Goal: Ask a question: Seek information or help from site administrators or community

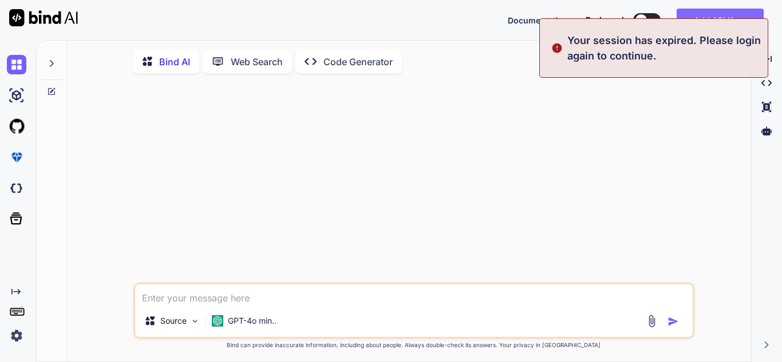
click at [701, 13] on button "Add API Keys" at bounding box center [719, 20] width 87 height 23
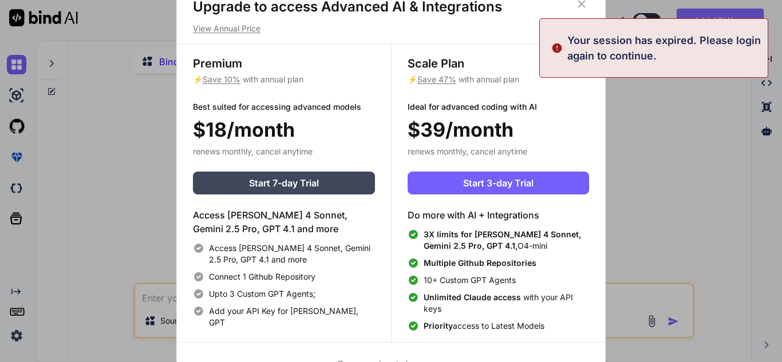
type textarea "x"
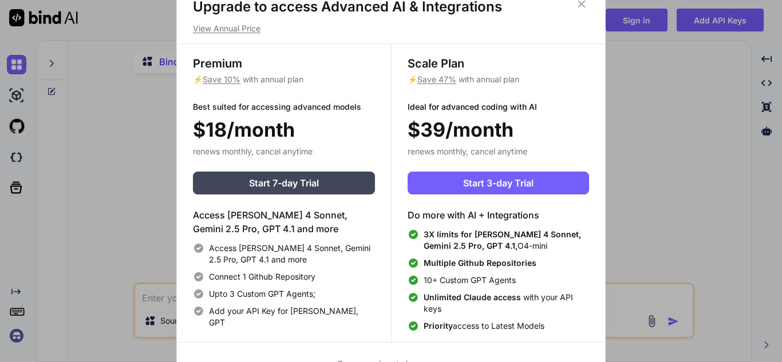
click at [580, 5] on icon at bounding box center [581, 3] width 7 height 7
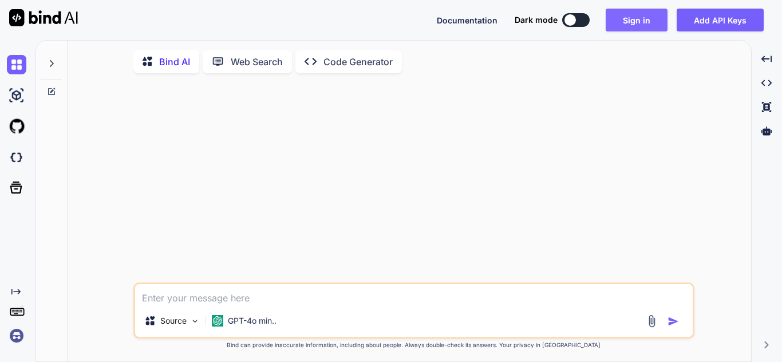
click at [627, 21] on button "Sign in" at bounding box center [636, 20] width 62 height 23
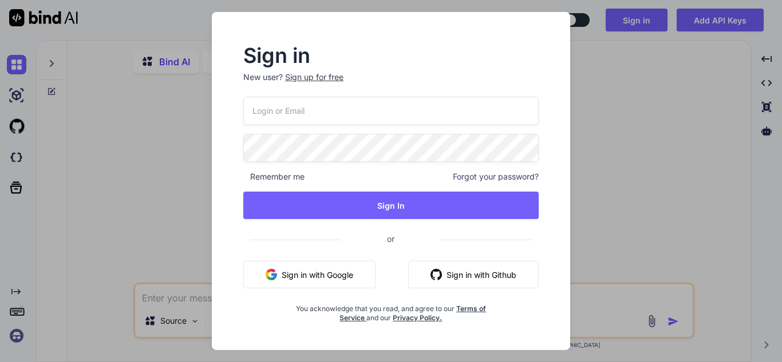
click at [409, 113] on input "email" at bounding box center [390, 111] width 295 height 28
type input "[PERSON_NAME][EMAIL_ADDRESS][PERSON_NAME][DOMAIN_NAME]"
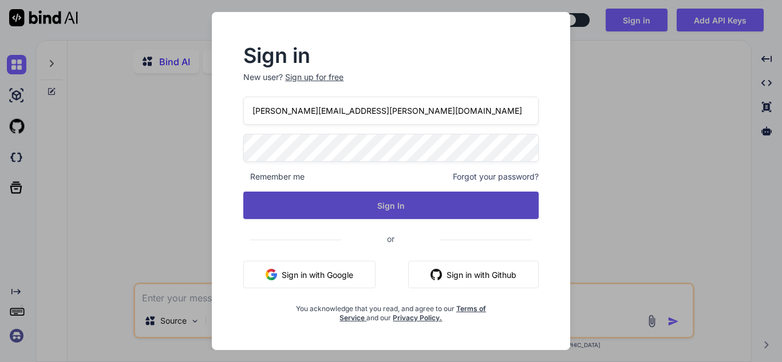
click at [404, 203] on button "Sign In" at bounding box center [390, 205] width 295 height 27
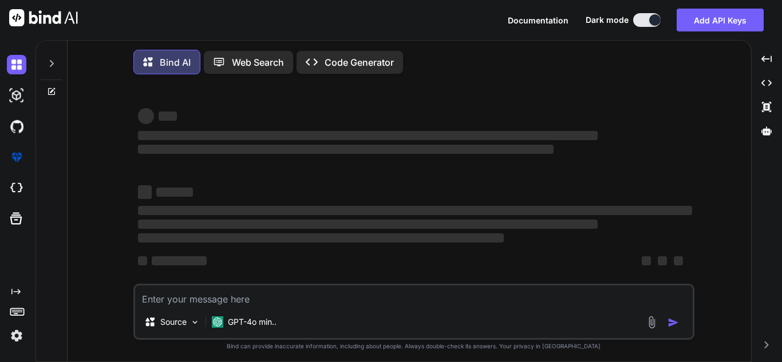
type textarea "x"
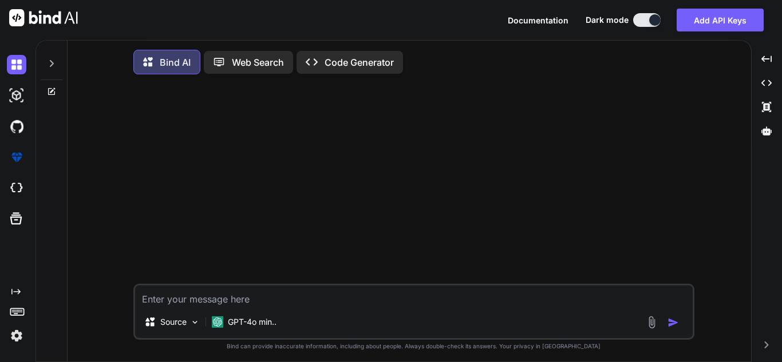
click at [50, 61] on icon at bounding box center [51, 63] width 9 height 9
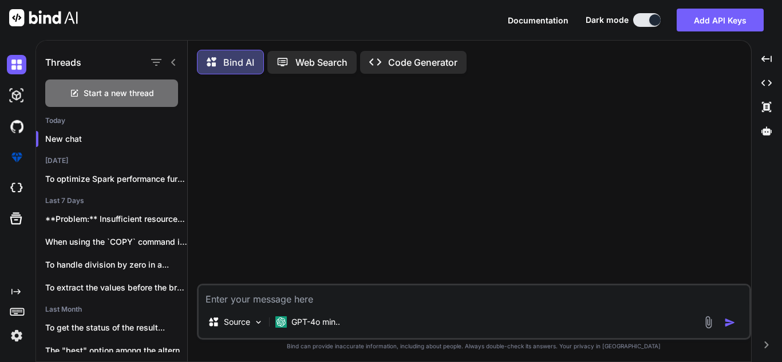
click at [585, 311] on div "Source GPT-4o min.." at bounding box center [474, 312] width 554 height 56
click at [587, 302] on textarea at bounding box center [474, 296] width 550 height 21
type textarea "I"
type textarea "x"
type textarea "I"
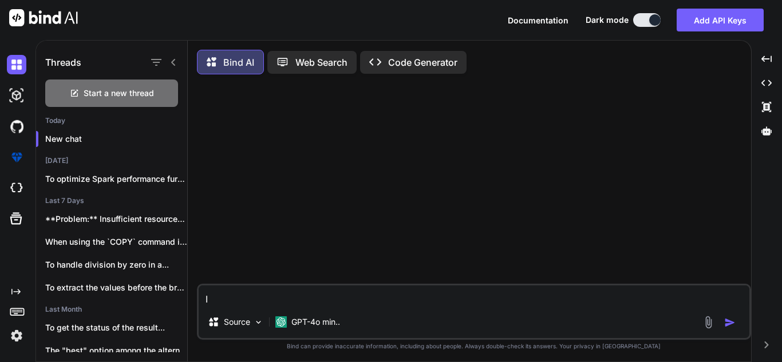
type textarea "x"
type textarea "I a"
type textarea "x"
type textarea "I a"
type textarea "x"
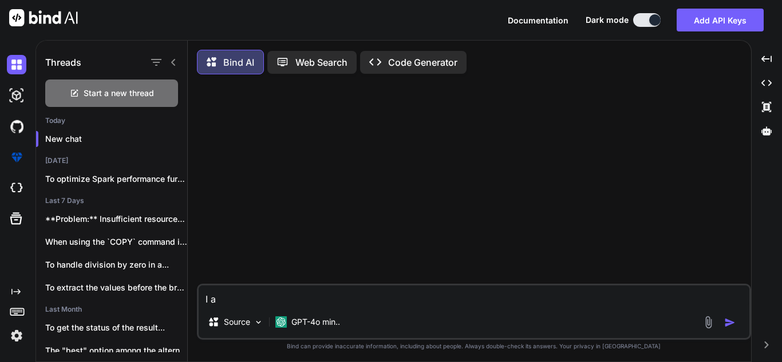
type textarea "I a j"
type textarea "x"
type textarea "I a"
type textarea "x"
type textarea "I a"
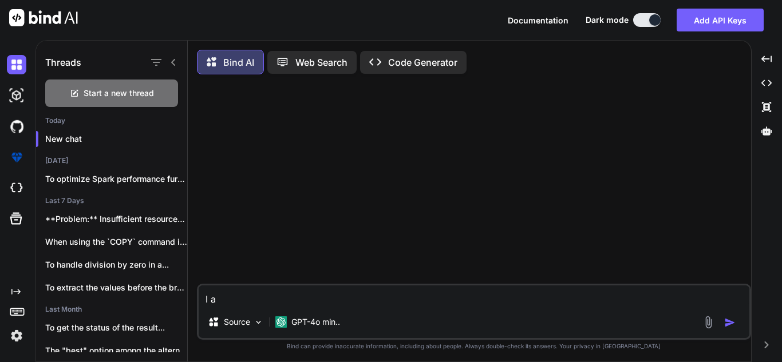
type textarea "x"
type textarea "I am"
type textarea "x"
type textarea "I am"
type textarea "x"
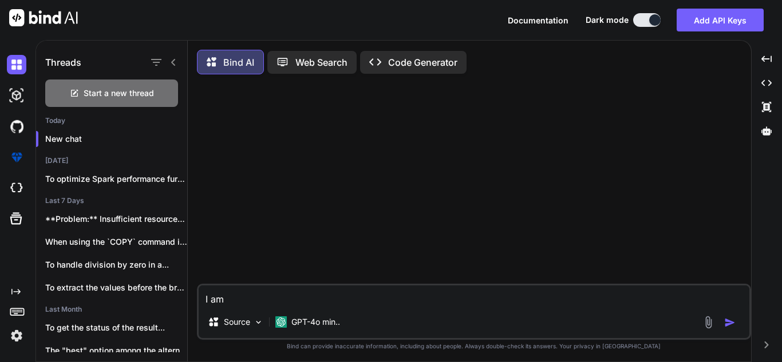
type textarea "I am j"
type textarea "x"
type textarea "I am jo"
type textarea "x"
type textarea "I am joi"
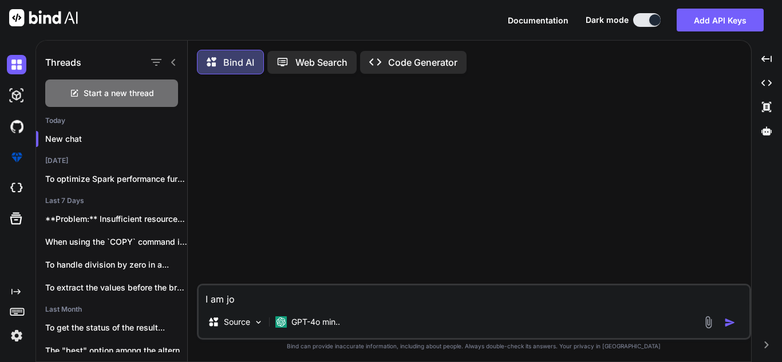
type textarea "x"
type textarea "I am join"
type textarea "x"
type textarea "I am joini"
type textarea "x"
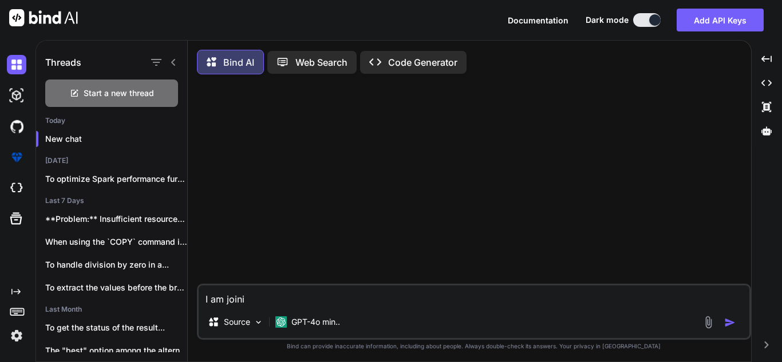
type textarea "I am joinin"
type textarea "x"
type textarea "I am joining"
type textarea "x"
type textarea "I am joining"
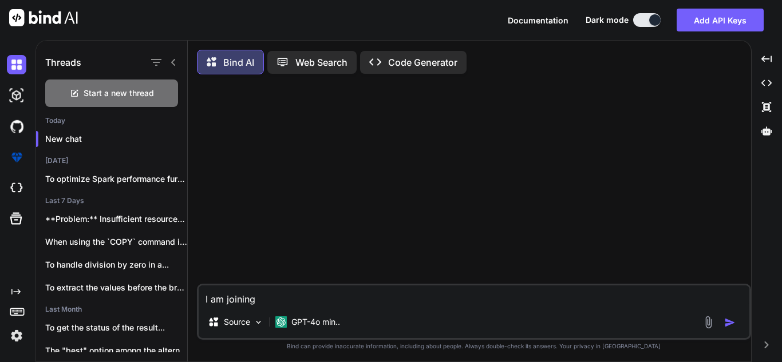
type textarea "x"
type textarea "I am joining"
type textarea "x"
type textarea "I am joinin"
type textarea "x"
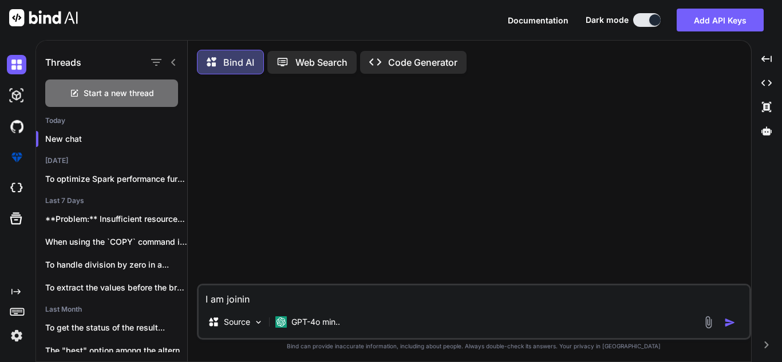
type textarea "I am joini"
type textarea "x"
type textarea "I am join"
type textarea "x"
type textarea "I am joi"
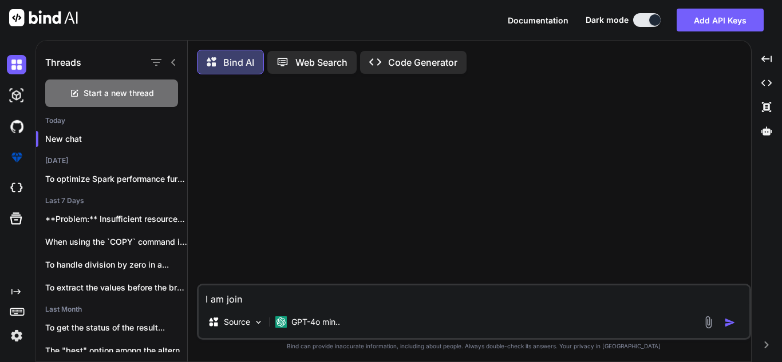
type textarea "x"
type textarea "I am jo"
type textarea "x"
type textarea "I am j"
type textarea "x"
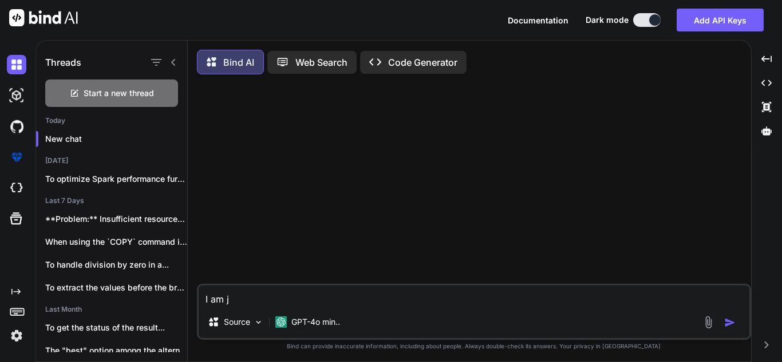
type textarea "I am"
type textarea "x"
type textarea "I am"
type textarea "x"
type textarea "I a"
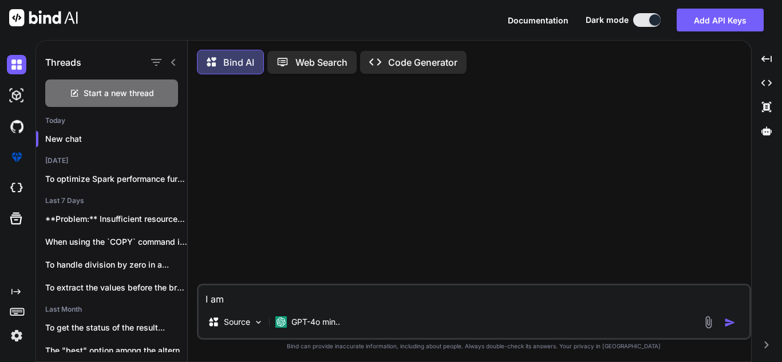
type textarea "x"
type textarea "I"
type textarea "x"
type textarea "I w"
type textarea "x"
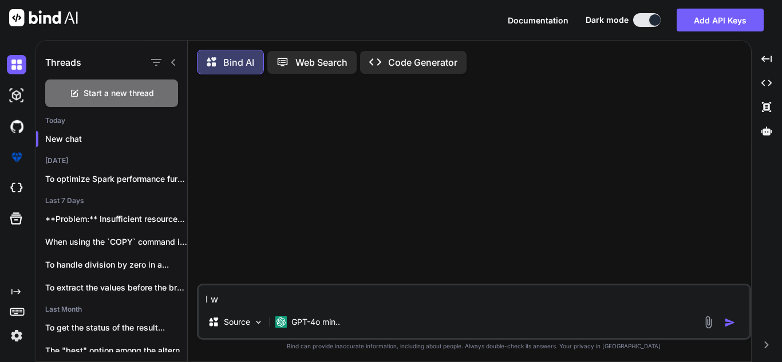
type textarea "I wa"
type textarea "x"
type textarea "I wan"
type textarea "x"
type textarea "I want"
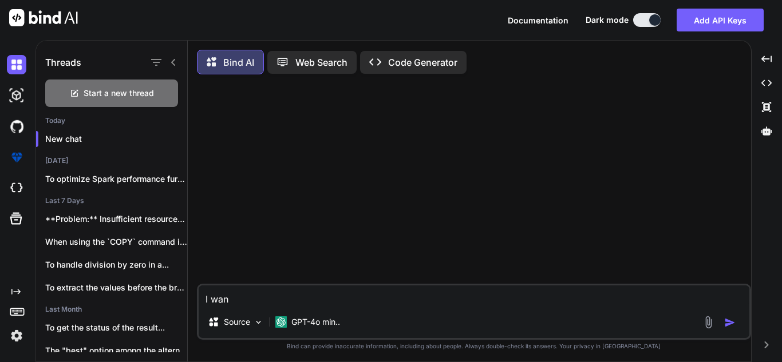
type textarea "x"
type textarea "I want"
type textarea "x"
type textarea "I want t"
type textarea "x"
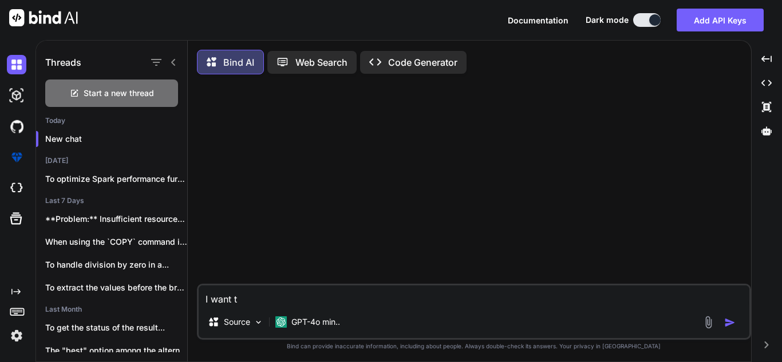
type textarea "I want to"
type textarea "x"
type textarea "I want to"
type textarea "x"
type textarea "I want to j"
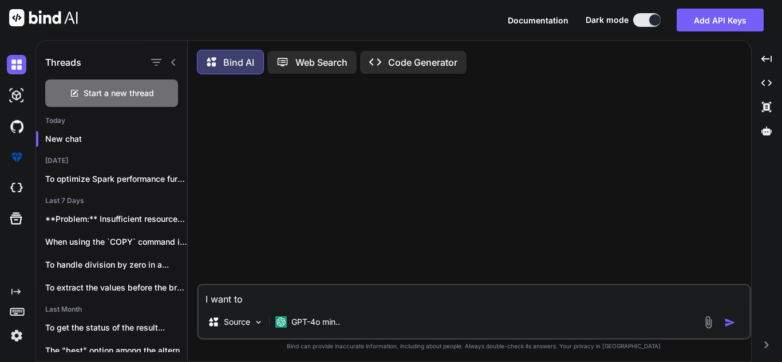
type textarea "x"
type textarea "I want to jo"
type textarea "x"
type textarea "I want to joi"
type textarea "x"
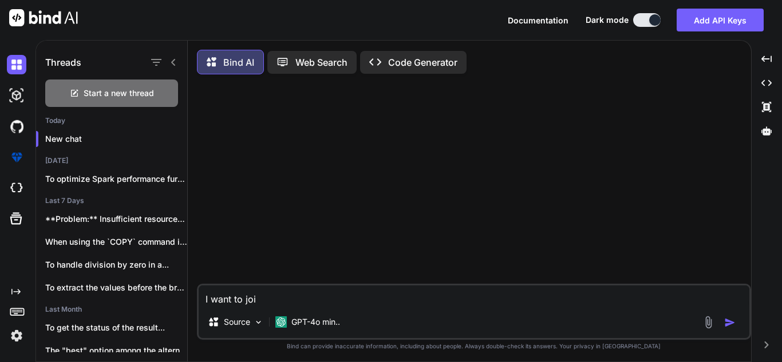
type textarea "I want to join"
type textarea "x"
type textarea "I want to join"
type textarea "x"
type textarea "I want to join t"
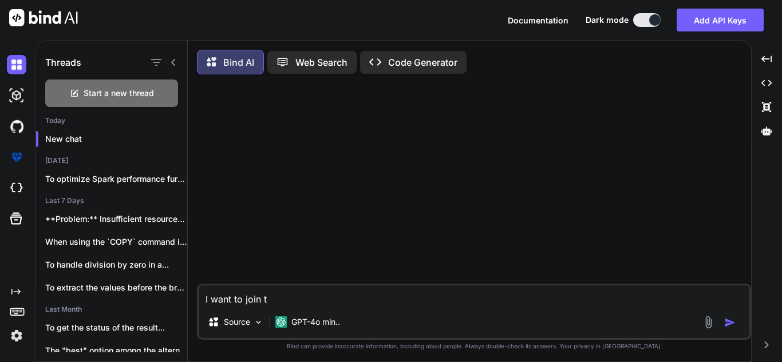
type textarea "x"
type textarea "I want to join to"
type textarea "x"
type textarea "I want to join t"
type textarea "x"
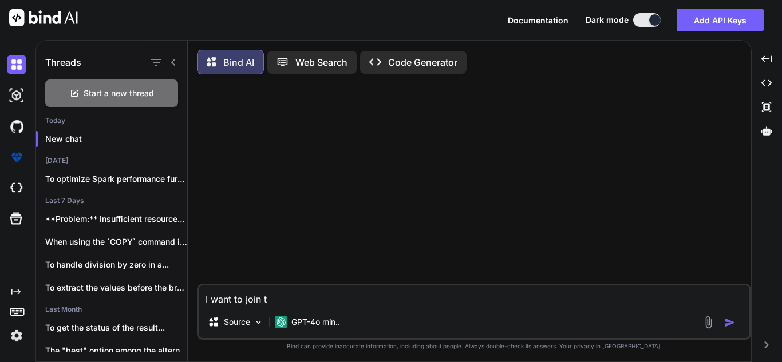
type textarea "I want to join tw"
type textarea "x"
type textarea "I want to join two"
type textarea "x"
type textarea "I want to join two"
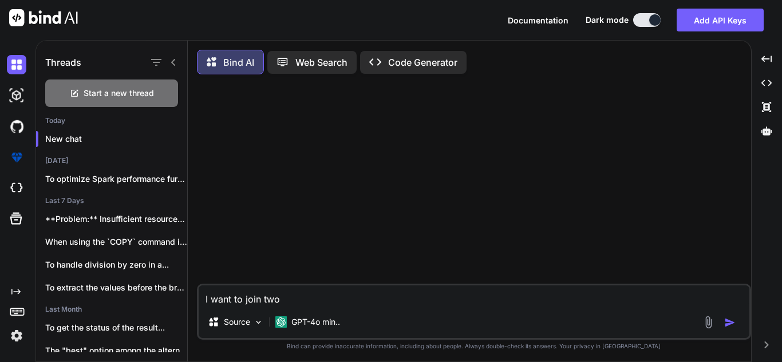
type textarea "x"
type textarea "I want to join two t"
type textarea "x"
type textarea "I want to join two ta"
type textarea "x"
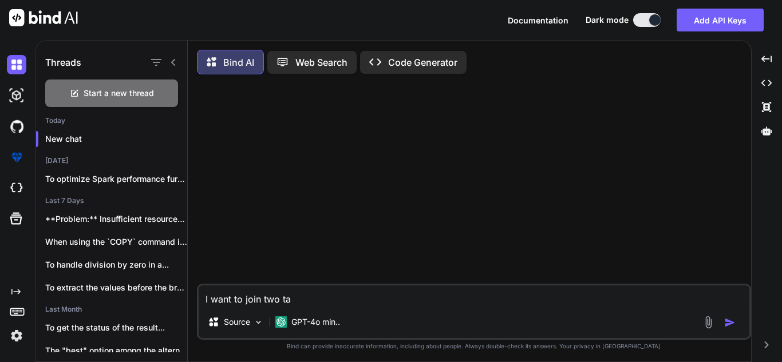
type textarea "I want to join two tab"
type textarea "x"
type textarea "I want to join two tabl"
type textarea "x"
type textarea "I want to join two table"
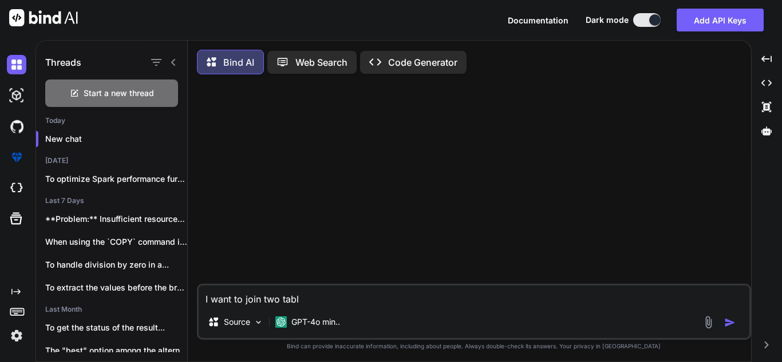
type textarea "x"
type textarea "I want to join two tables"
type textarea "x"
type textarea "I want to join two tables"
type textarea "x"
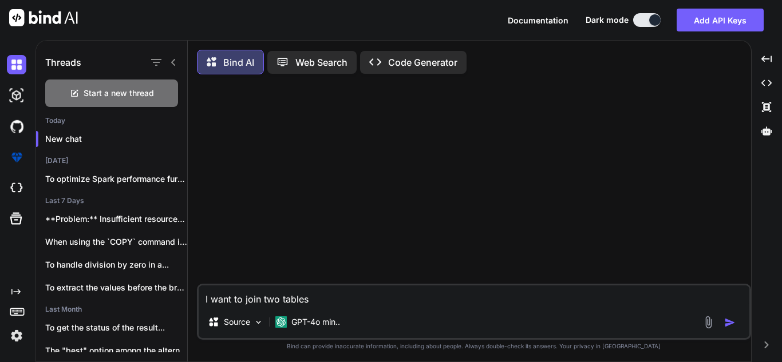
type textarea "I want to join two tables s"
type textarea "x"
type textarea "I want to join two tables su"
type textarea "x"
type textarea "I want to join two tables suc"
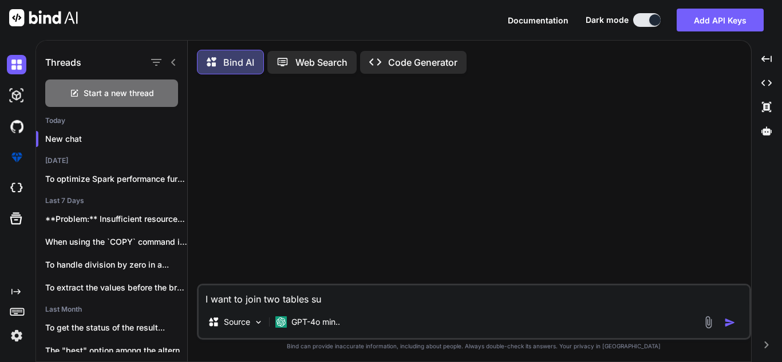
type textarea "x"
type textarea "I want to join two tables such"
type textarea "x"
type textarea "I want to join two tables such"
type textarea "x"
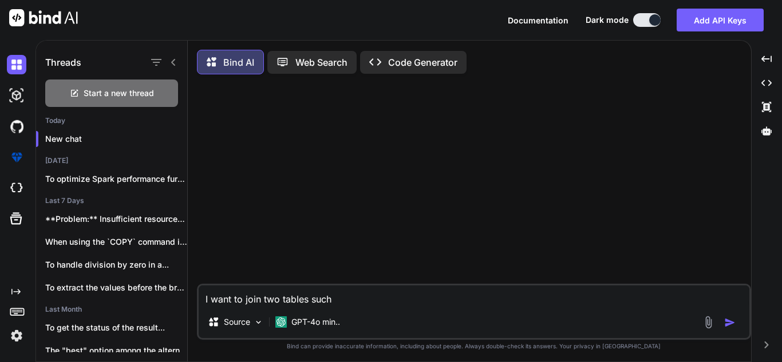
type textarea "I want to join two tables such t"
type textarea "x"
type textarea "I want to join two tables such th"
type textarea "x"
type textarea "I want to join two tables such tha"
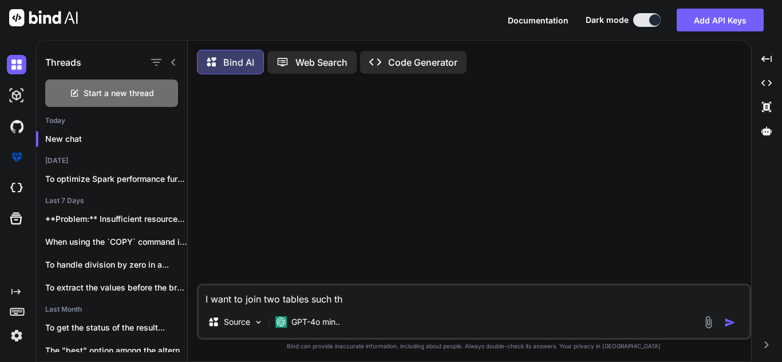
type textarea "x"
type textarea "I want to join two tables such that"
type textarea "x"
type textarea "I want to join two tables such that"
type textarea "x"
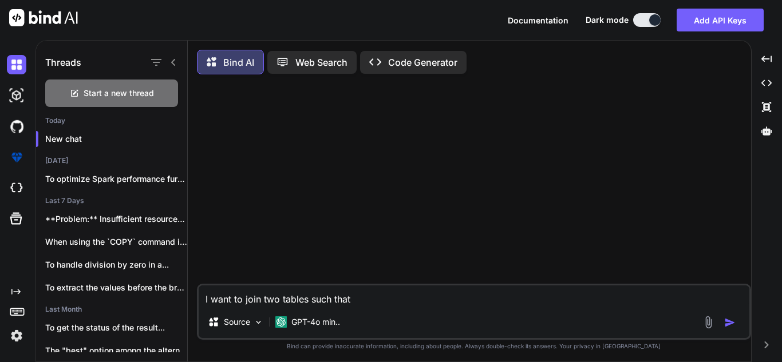
type textarea "I want to join two tables such that o"
type textarea "x"
type textarea "I want to join two tables such that on"
type textarea "x"
type textarea "I want to join two tables such that one"
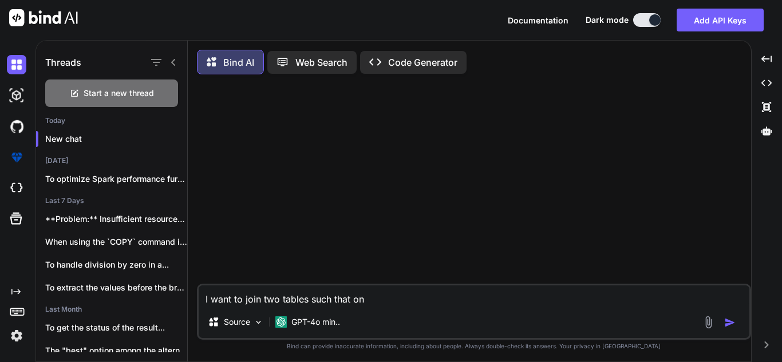
type textarea "x"
type textarea "I want to join two tables such that one"
type textarea "x"
type textarea "I want to join two tables such that one h"
type textarea "x"
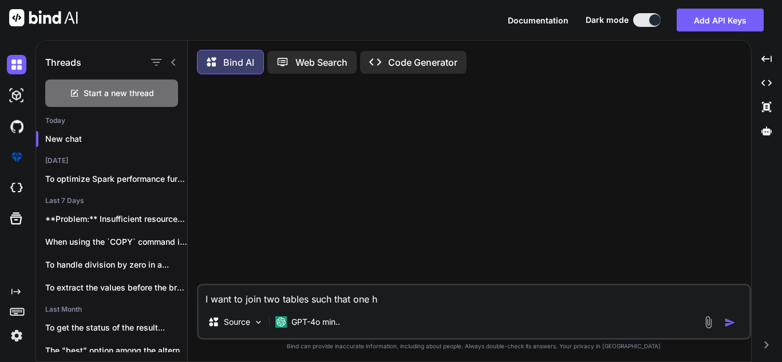
type textarea "I want to join two tables such that one ha"
type textarea "x"
type textarea "I want to join two tables such that one has"
type textarea "x"
type textarea "I want to join two tables such that one has"
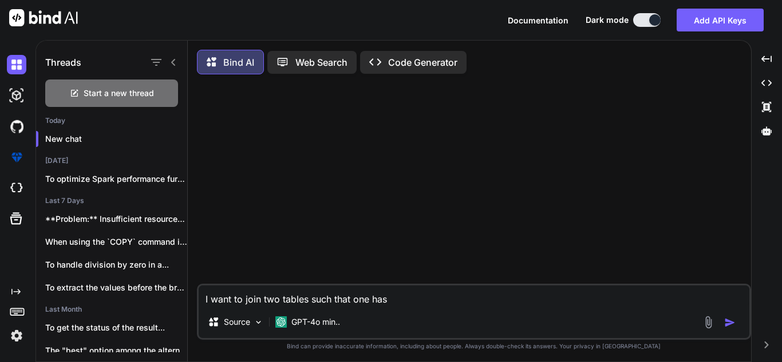
type textarea "x"
type textarea "I want to join two tables such that one has 1"
type textarea "x"
type textarea "I want to join two tables such that one has 14"
type textarea "x"
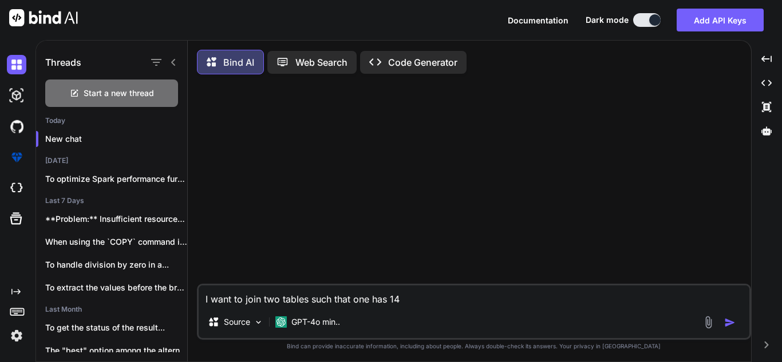
type textarea "I want to join two tables such that one has 14"
type textarea "x"
type textarea "I want to join two tables such that one has 14 r"
type textarea "x"
type textarea "I want to join two tables such that one has 14 ro"
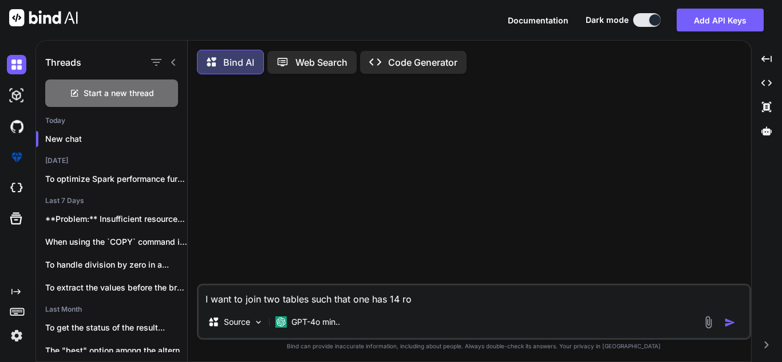
type textarea "x"
type textarea "I want to join two tables such that one has 14 row"
type textarea "x"
type textarea "I want to join two tables such that one has 14 rows"
type textarea "x"
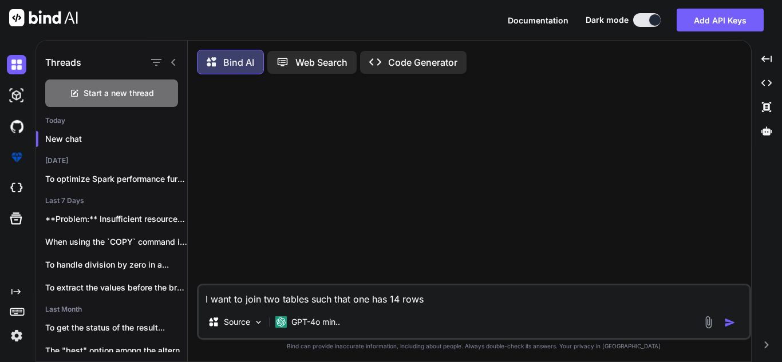
type textarea "I want to join two tables such that one has 14 rows"
type textarea "x"
type textarea "I want to join two tables such that one has 14 rows a"
type textarea "x"
type textarea "I want to join two tables such that one has 14 rows an"
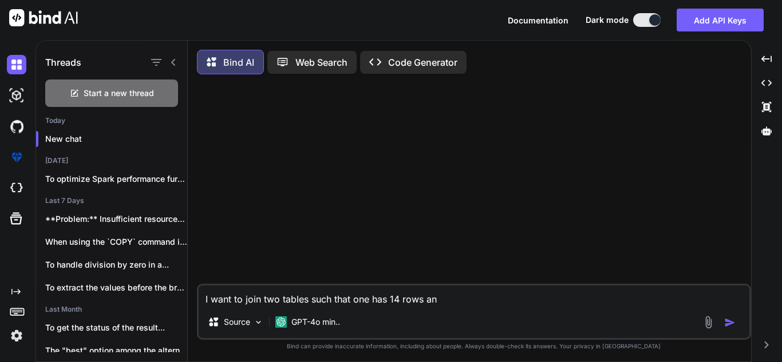
type textarea "x"
type textarea "I want to join two tables such that one has 14 rows and"
type textarea "x"
type textarea "I want to join two tables such that one has 14 rows and"
type textarea "x"
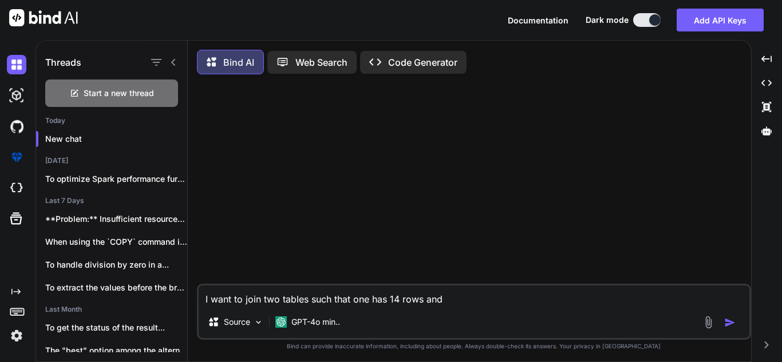
type textarea "I want to join two tables such that one has 14 rows and t"
type textarea "x"
type textarea "I want to join two tables such that one has 14 rows and th"
type textarea "x"
type textarea "I want to join two tables such that one has 14 rows and the"
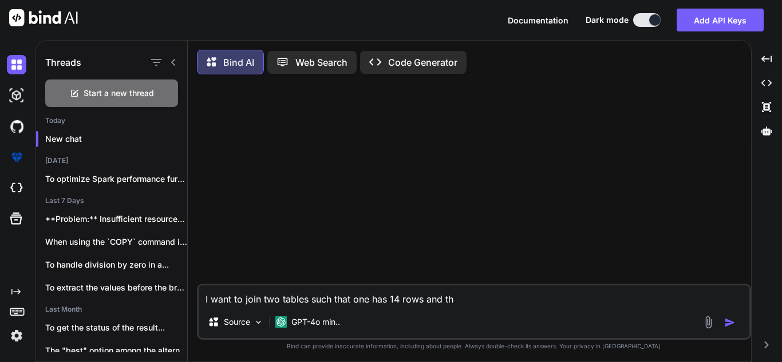
type textarea "x"
type textarea "I want to join two tables such that one has 14 rows and the"
type textarea "x"
type textarea "I want to join two tables such that one has 14 rows and the s"
type textarea "x"
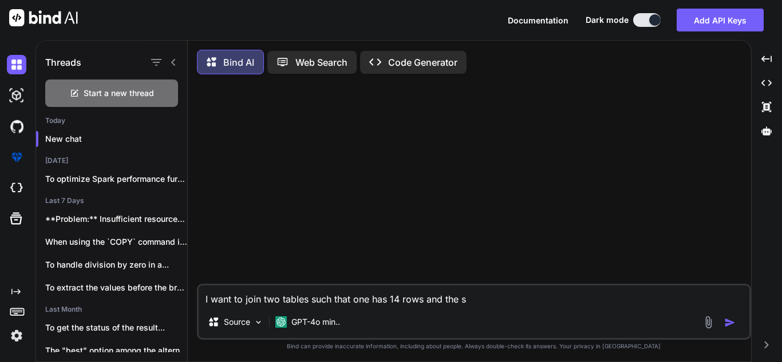
type textarea "I want to join two tables such that one has 14 rows and the se"
type textarea "x"
type textarea "I want to join two tables such that one has 14 rows and the sec"
type textarea "x"
type textarea "I want to join two tables such that one has 14 rows and the seco"
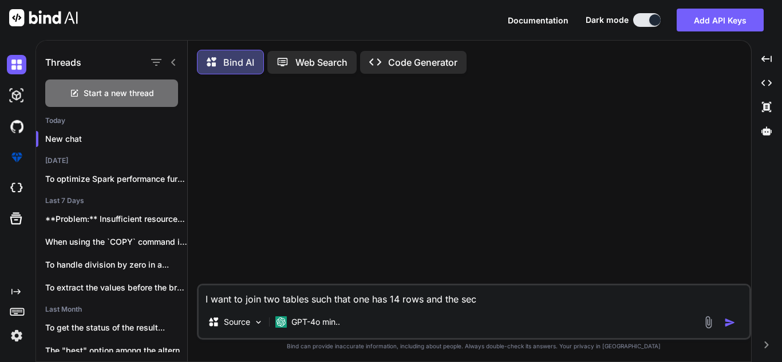
type textarea "x"
type textarea "I want to join two tables such that one has 14 rows and the secon"
type textarea "x"
type textarea "I want to join two tables such that one has 14 rows and the second"
type textarea "x"
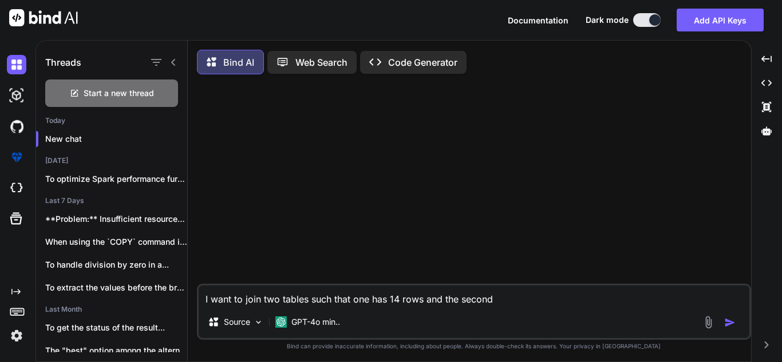
type textarea "I want to join two tables such that one has 14 rows and the second"
type textarea "x"
type textarea "I want to join two tables such that one has 14 rows and the second a"
type textarea "x"
type textarea "I want to join two tables such that one has 14 rows and the second as"
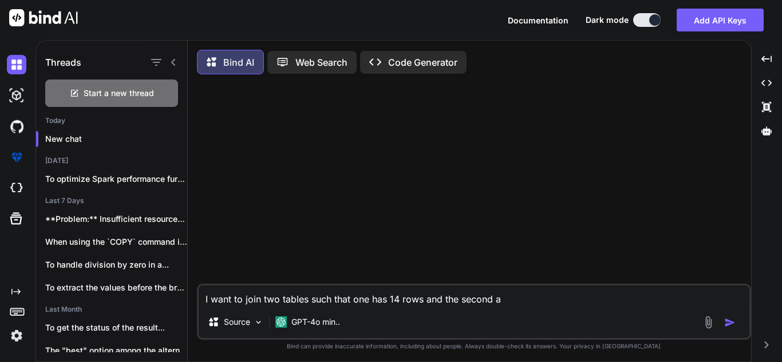
type textarea "x"
type textarea "I want to join two tables such that one has 14 rows and the second as"
type textarea "x"
type textarea "I want to join two tables such that one has 14 rows and the second as 2"
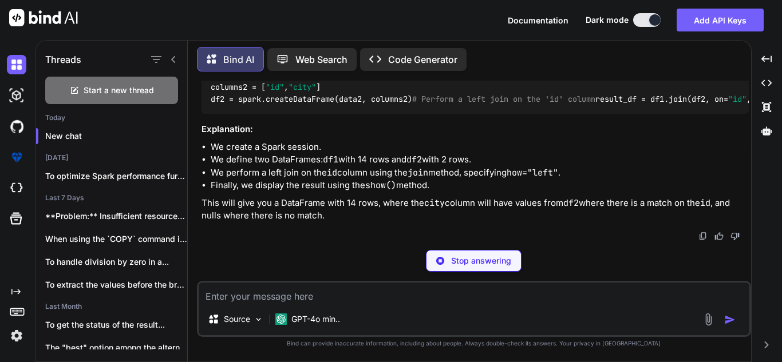
scroll to position [563, 0]
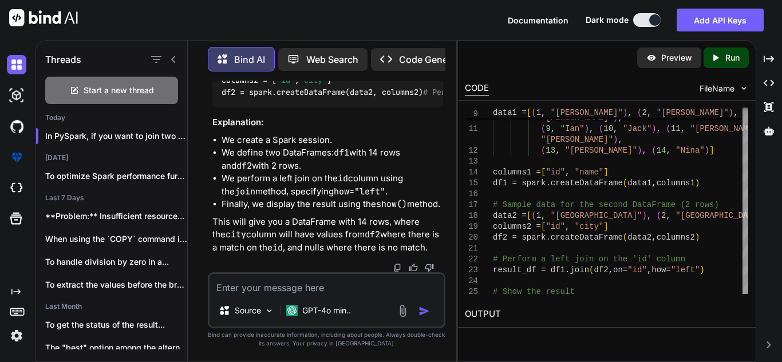
click at [778, 53] on div "Threads Start a new thread [DATE] In PySpark, if you want to join two Data... […" at bounding box center [408, 201] width 746 height 322
click at [776, 55] on div "Created with Pixso." at bounding box center [768, 58] width 17 height 19
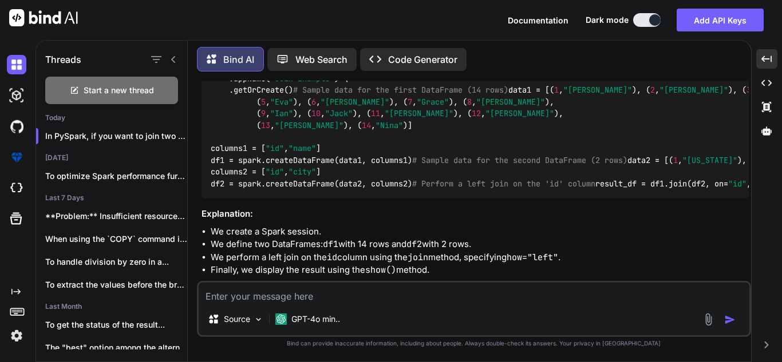
scroll to position [172, 0]
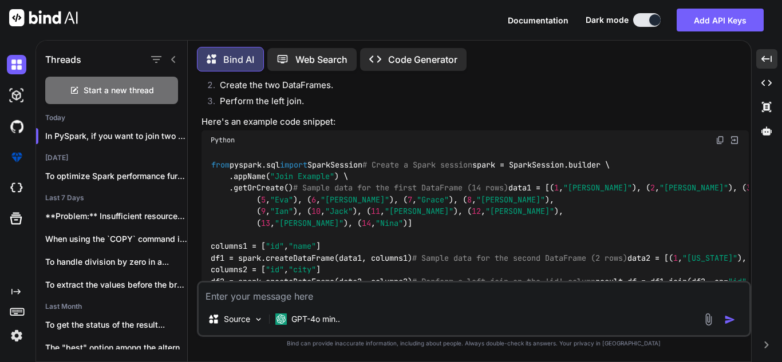
click at [716, 139] on img at bounding box center [719, 140] width 9 height 9
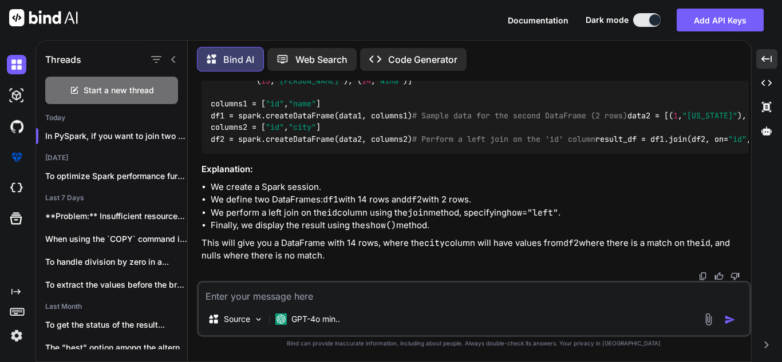
scroll to position [318, 0]
click at [395, 300] on textarea at bounding box center [474, 293] width 550 height 21
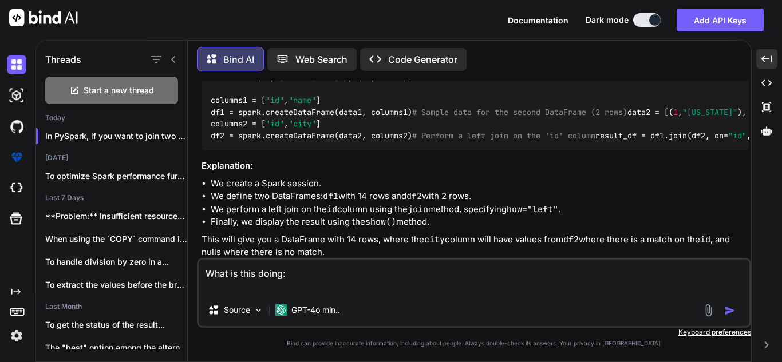
paste textarea "df3=df1.join(df2, [col(f) == col(s) for (f, s) in zip(key_columns1, key_columns…"
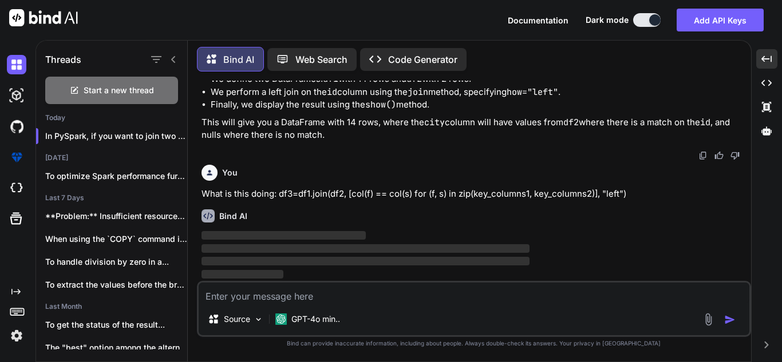
scroll to position [610, 0]
click at [176, 55] on icon at bounding box center [173, 59] width 9 height 9
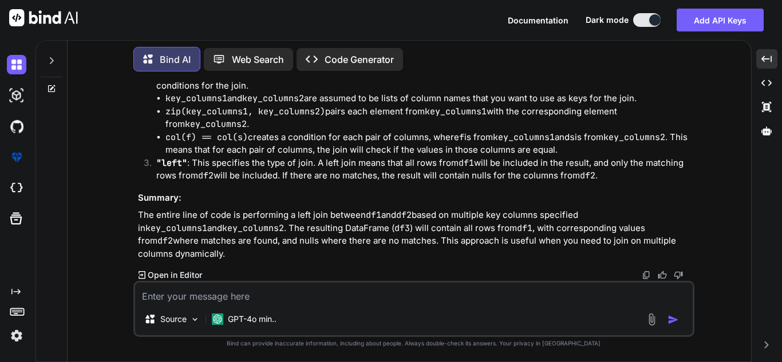
scroll to position [778, 0]
click at [172, 104] on code "key_columns1" at bounding box center [196, 98] width 62 height 11
click at [275, 104] on code "key_columns2" at bounding box center [273, 98] width 62 height 11
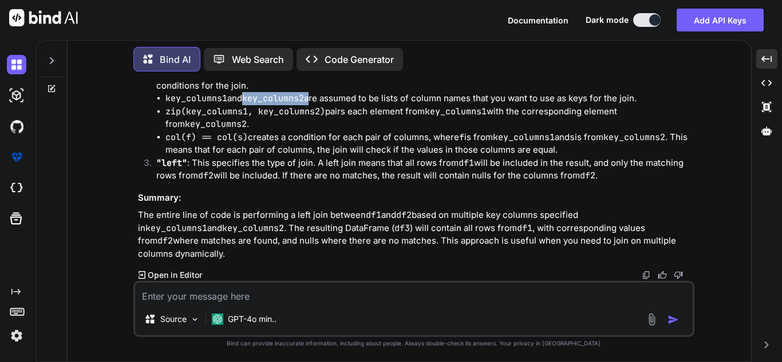
drag, startPoint x: 647, startPoint y: 135, endPoint x: 164, endPoint y: 133, distance: 482.9
click at [164, 133] on ul "key_columns1 and key_columns2 are assumed to be lists of column names that you …" at bounding box center [424, 124] width 536 height 65
